Goal: Task Accomplishment & Management: Manage account settings

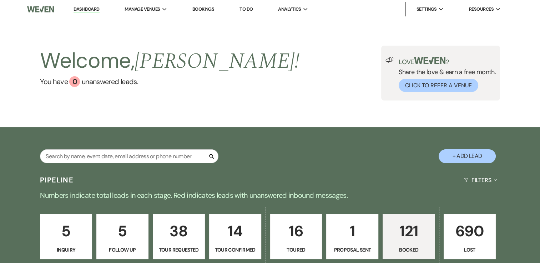
click at [83, 7] on link "Dashboard" at bounding box center [86, 9] width 26 height 7
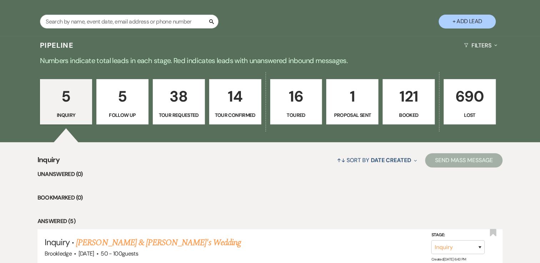
scroll to position [131, 0]
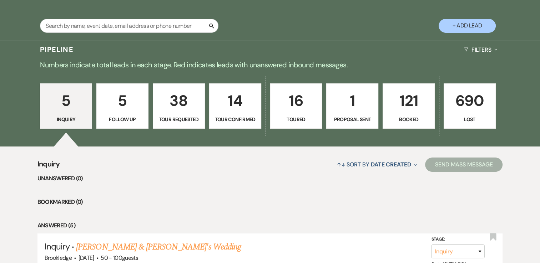
click at [431, 113] on link "121 Booked" at bounding box center [408, 106] width 52 height 46
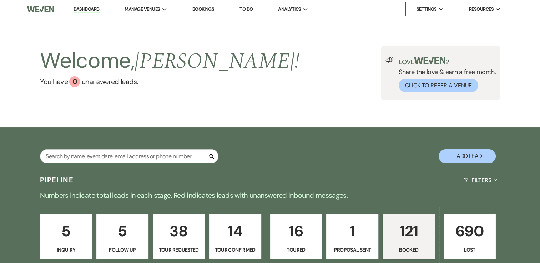
click at [82, 8] on link "Dashboard" at bounding box center [86, 9] width 26 height 7
